Goal: Task Accomplishment & Management: Manage account settings

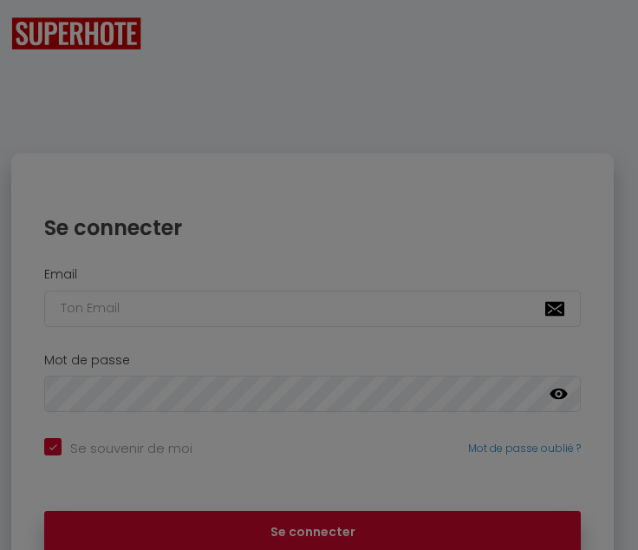
checkbox input "true"
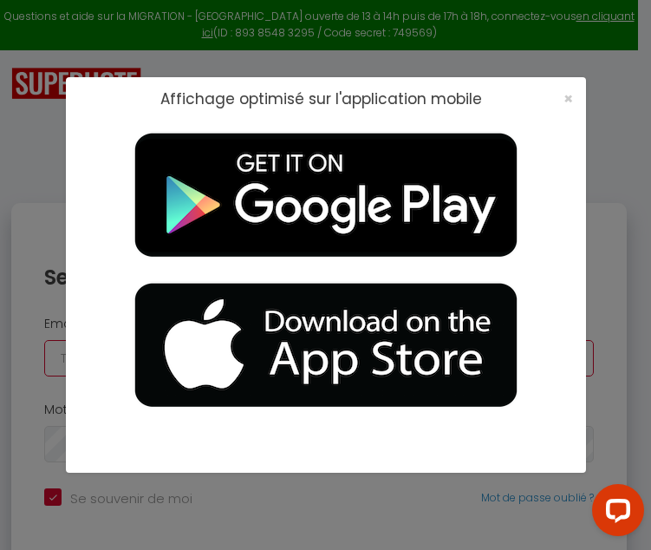
type input "[EMAIL_ADDRESS][DOMAIN_NAME]"
click at [573, 97] on div "×" at bounding box center [562, 98] width 43 height 17
drag, startPoint x: 565, startPoint y: 101, endPoint x: 569, endPoint y: 115, distance: 15.4
click at [565, 100] on span "×" at bounding box center [569, 99] width 10 height 22
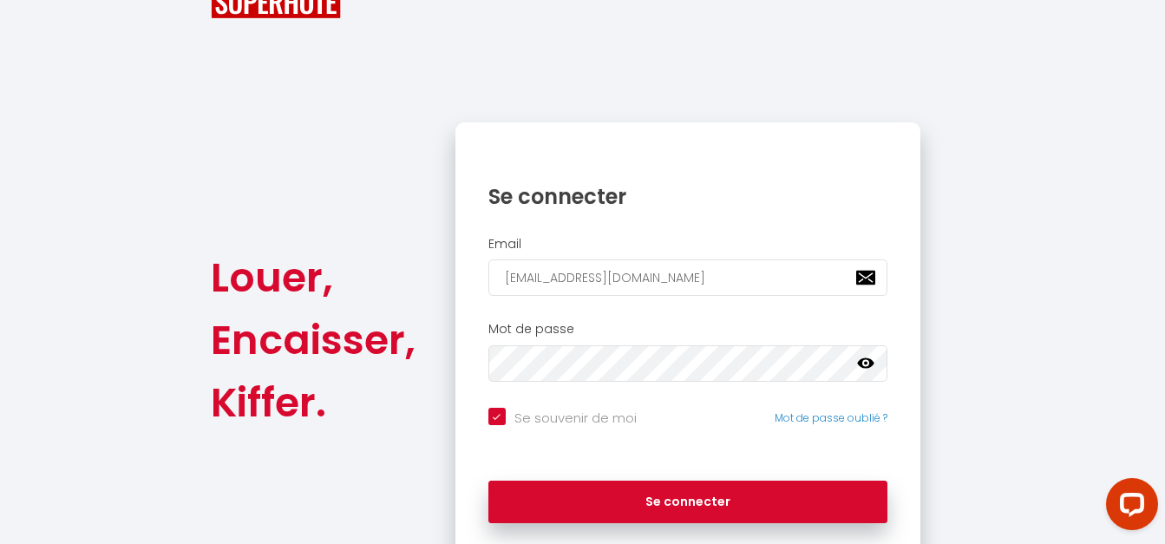
scroll to position [130, 0]
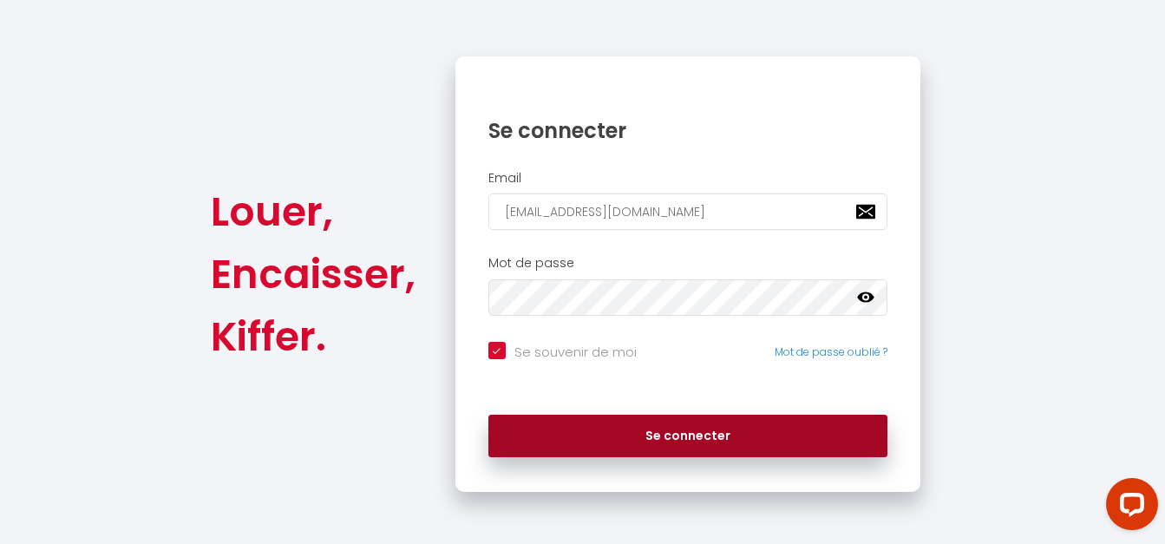
click at [638, 428] on button "Se connecter" at bounding box center [688, 436] width 400 height 43
checkbox input "true"
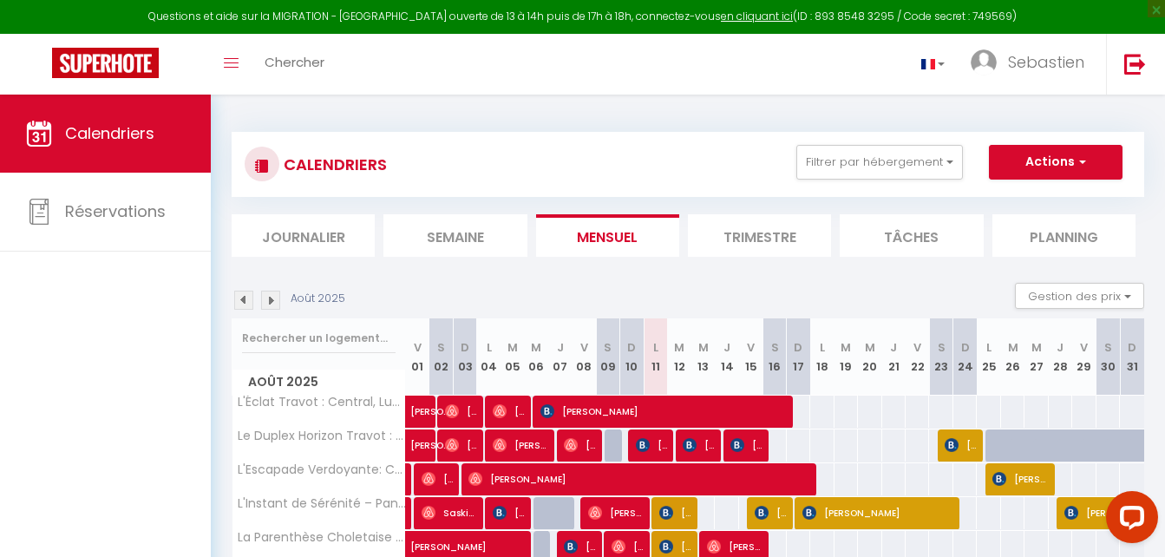
scroll to position [87, 0]
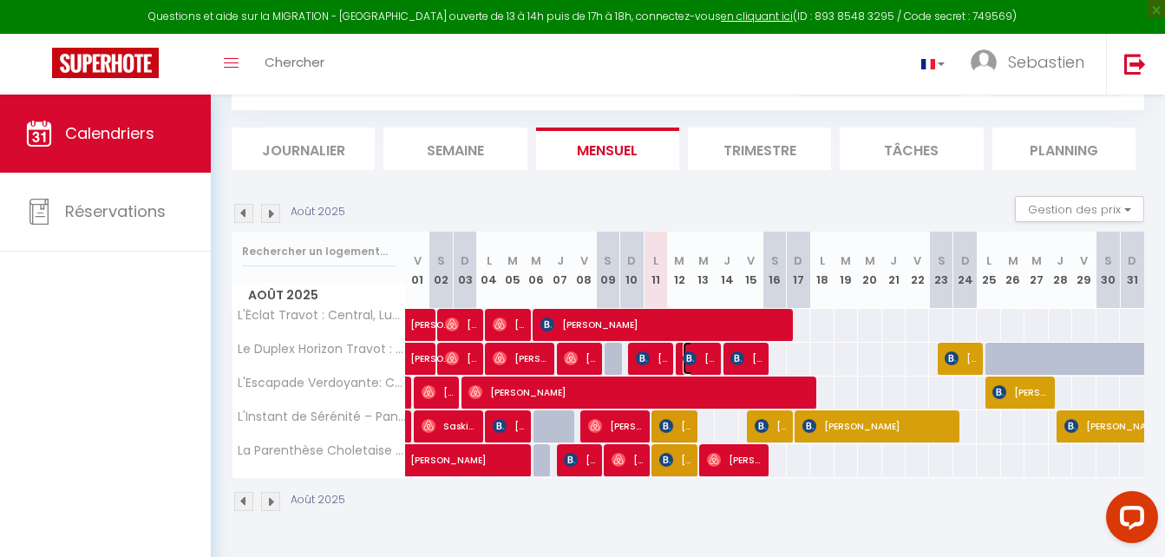
click at [638, 361] on span "[PERSON_NAME]" at bounding box center [698, 358] width 31 height 33
select select "OK"
select select "KO"
select select "0"
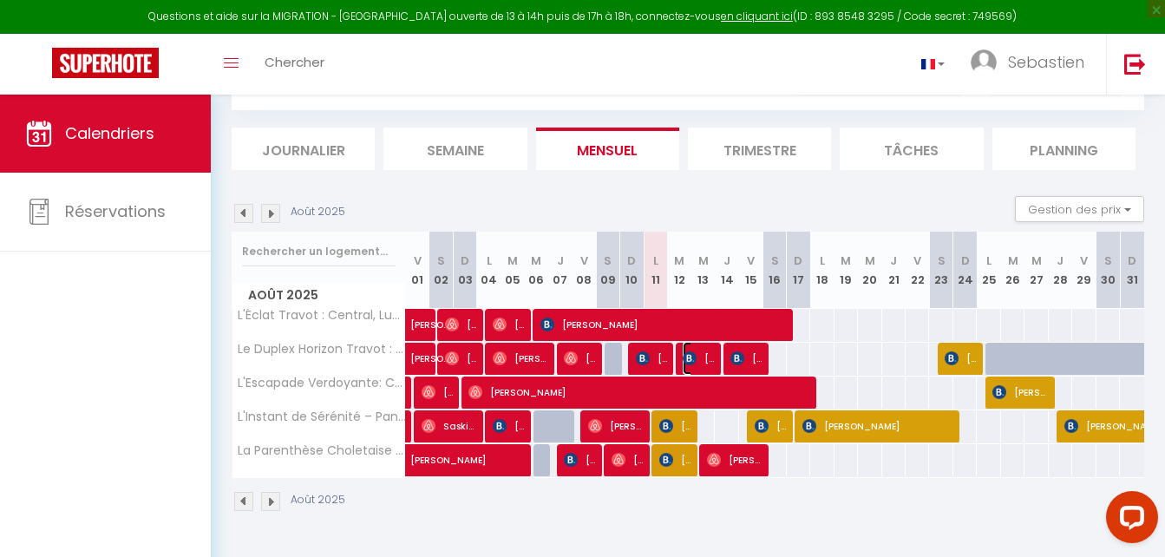
select select "1"
select select
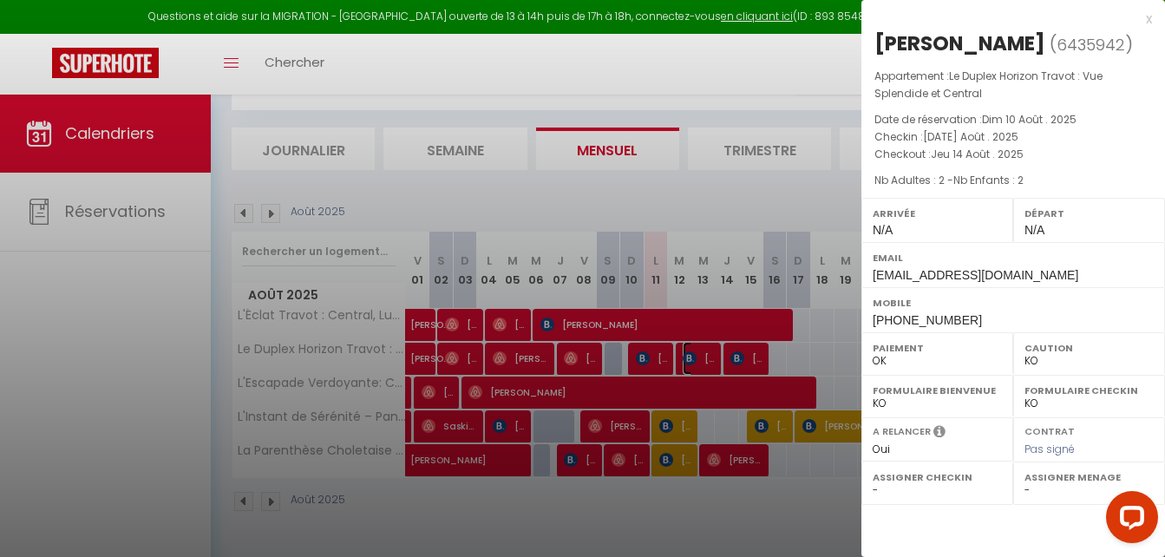
select select "46993"
click at [638, 330] on div at bounding box center [582, 278] width 1165 height 557
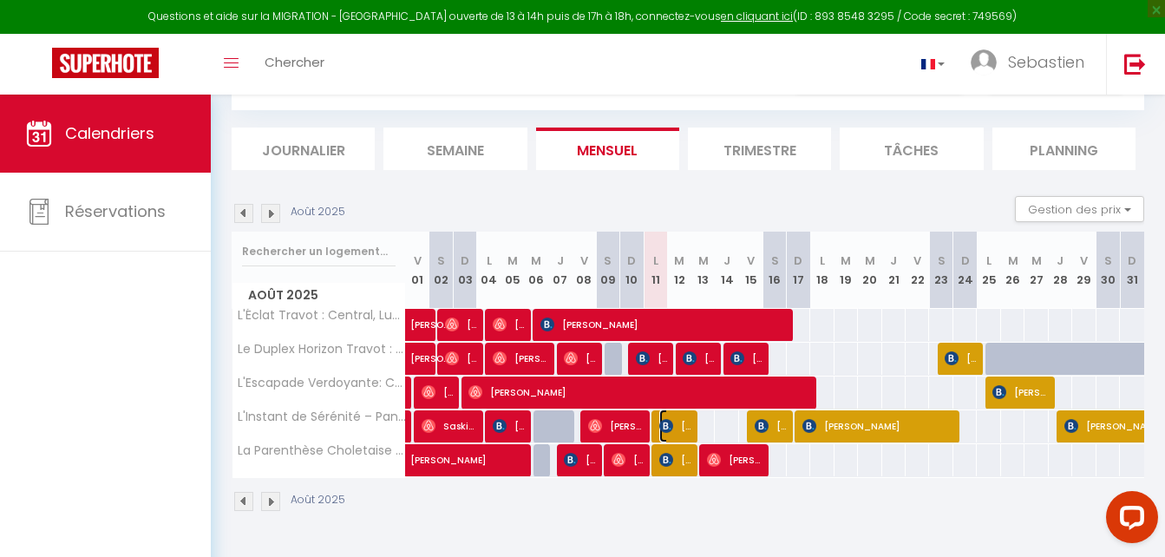
click at [638, 428] on span "[PERSON_NAME]" at bounding box center [674, 425] width 31 height 33
select select "OK"
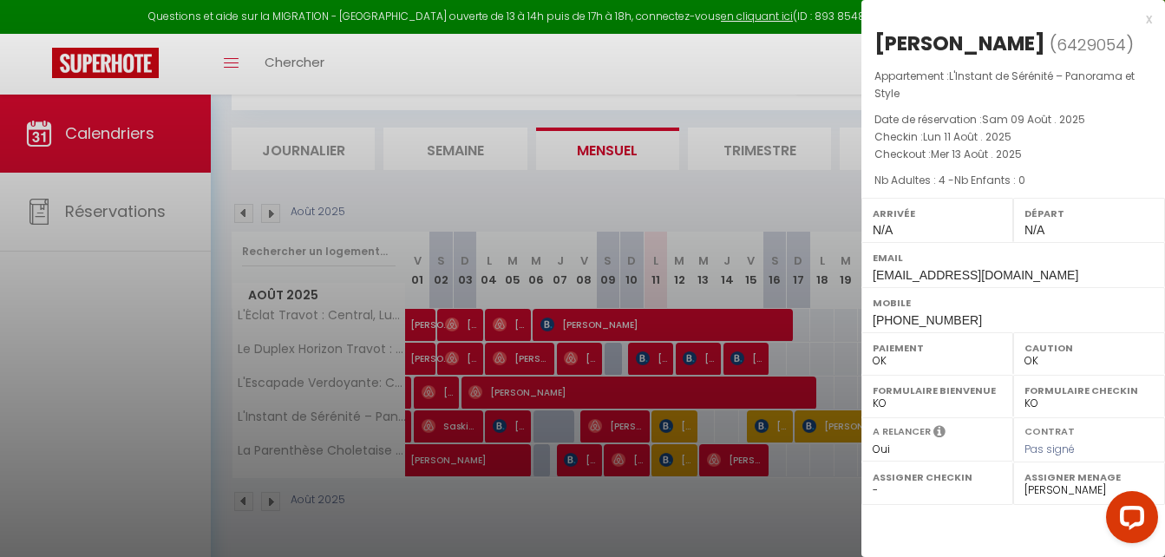
click at [638, 20] on div "x" at bounding box center [1006, 19] width 291 height 21
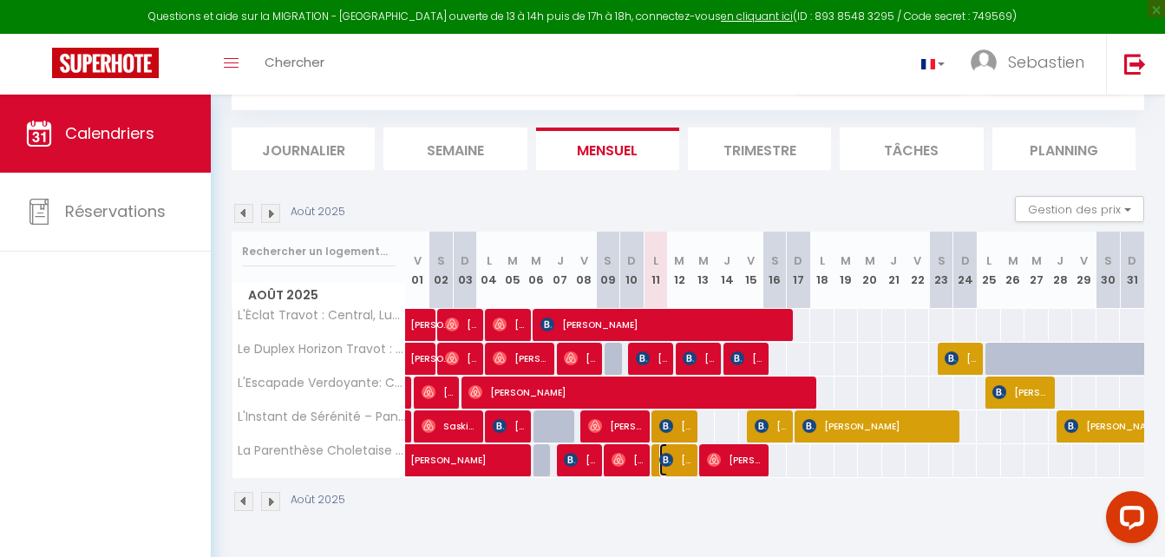
click at [638, 459] on span "[PERSON_NAME]" at bounding box center [674, 459] width 31 height 33
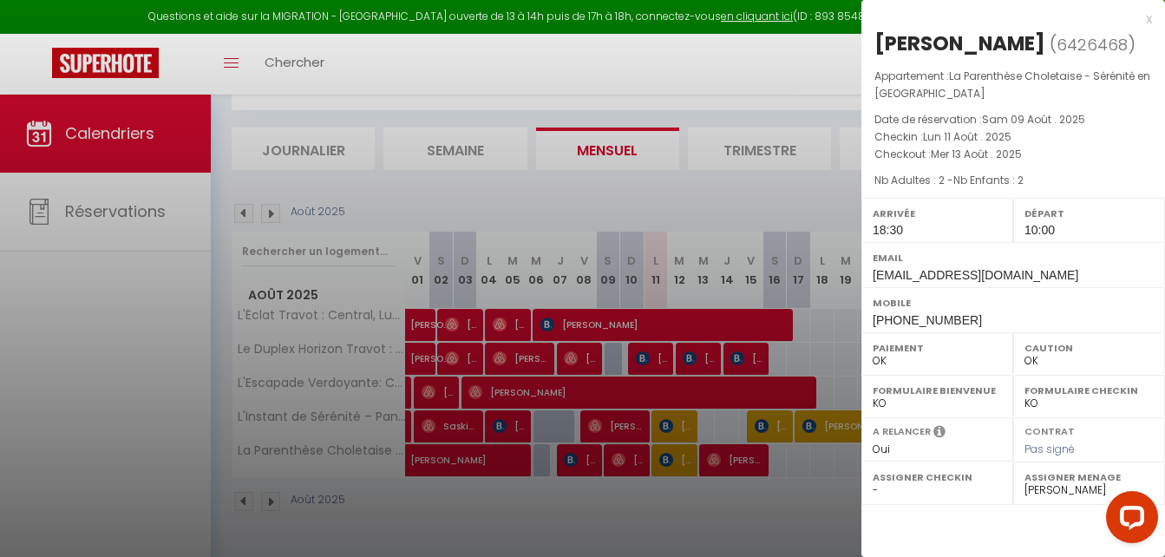
click at [638, 16] on div "x" at bounding box center [1006, 19] width 291 height 21
